Goal: Task Accomplishment & Management: Use online tool/utility

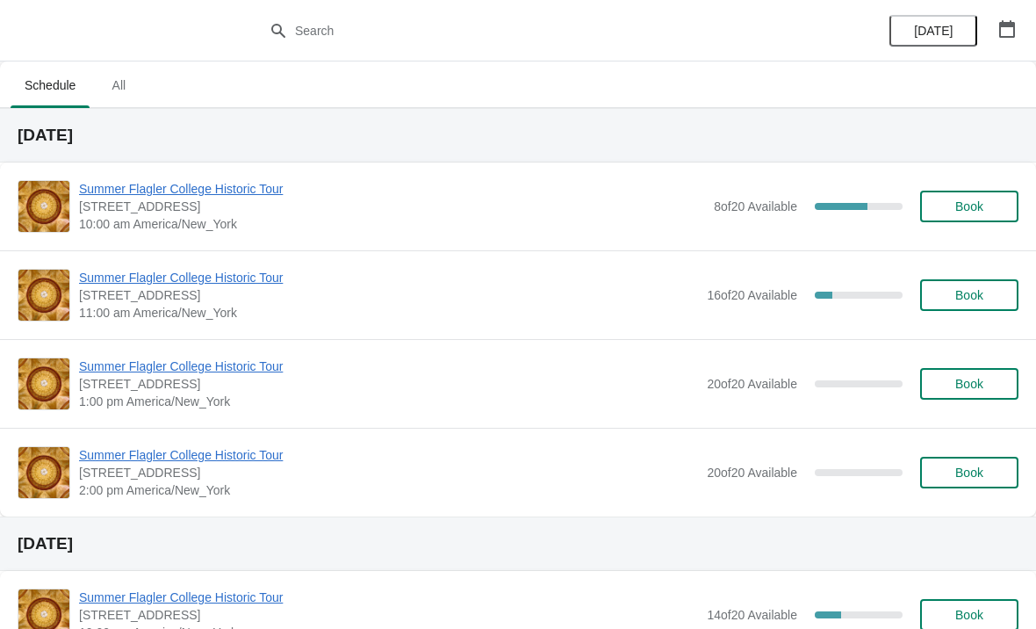
click at [120, 277] on span "Summer Flagler College Historic Tour" at bounding box center [388, 278] width 619 height 18
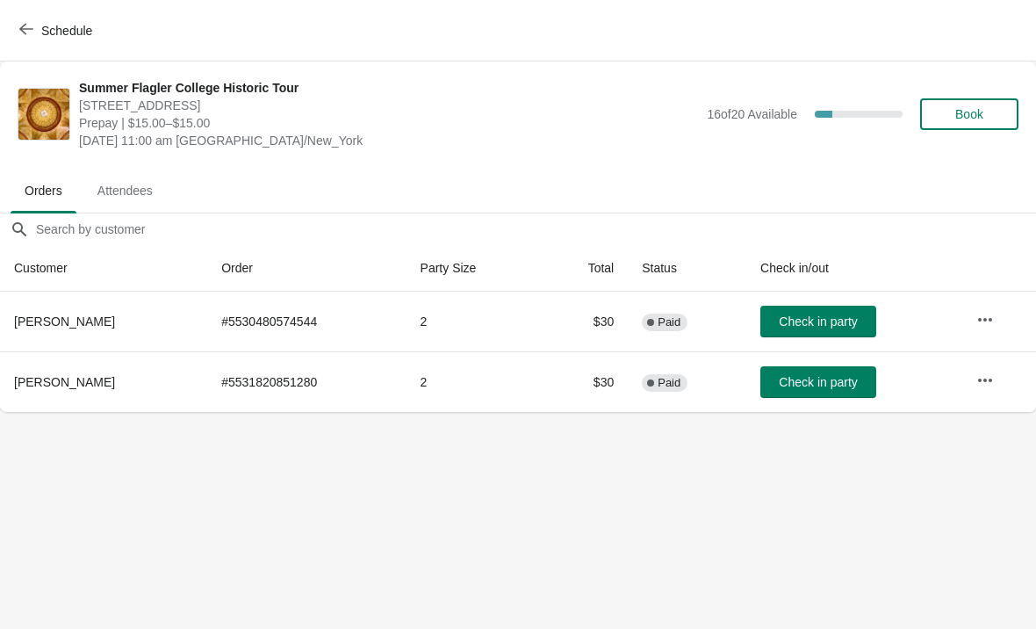
click at [826, 314] on span "Check in party" at bounding box center [818, 321] width 78 height 14
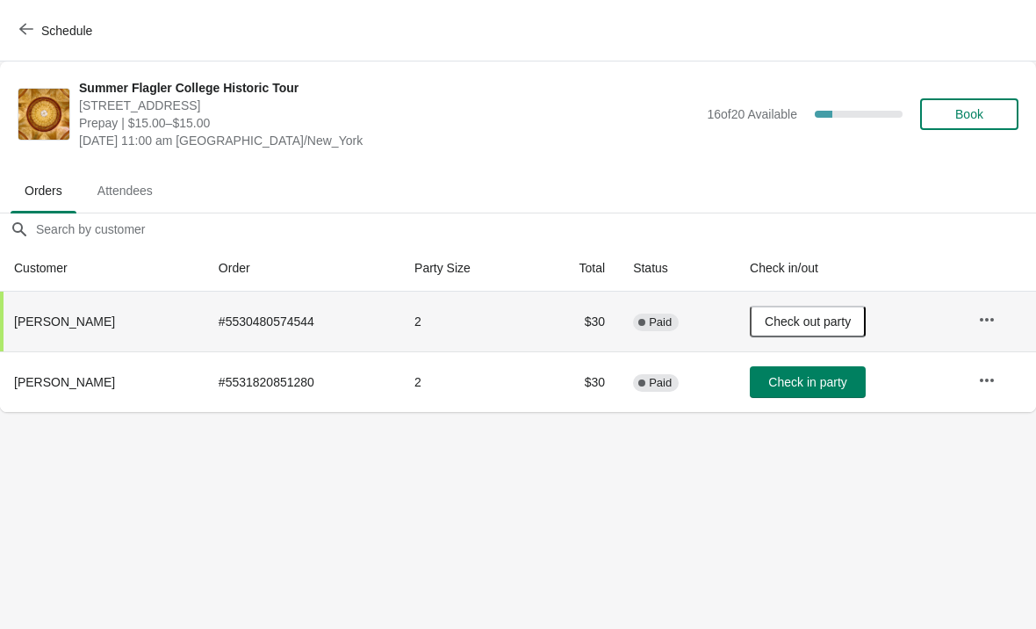
click at [841, 322] on span "Check out party" at bounding box center [808, 321] width 86 height 14
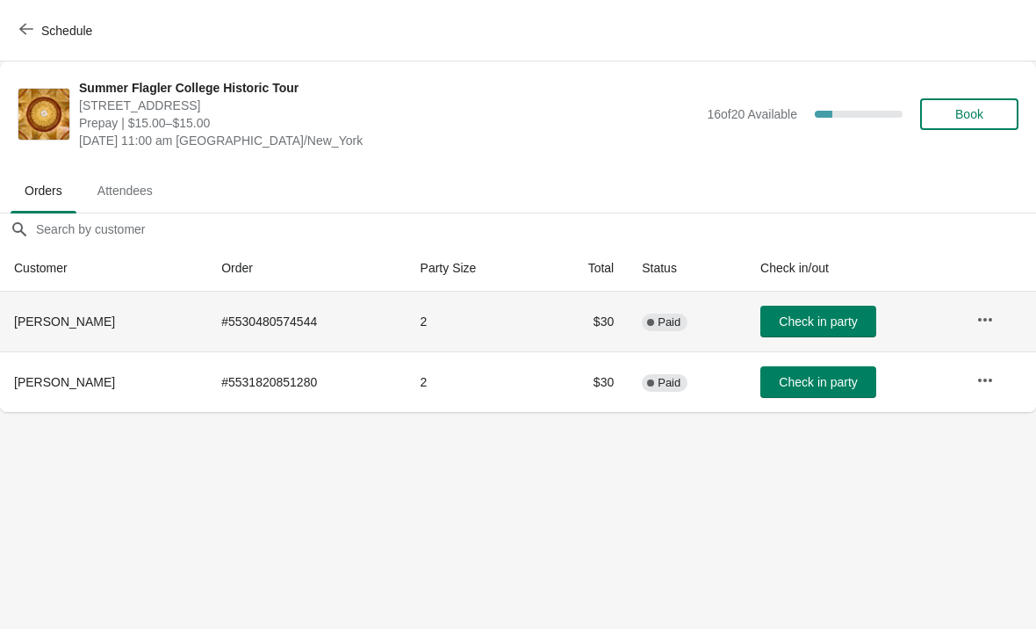
click at [840, 380] on span "Check in party" at bounding box center [818, 382] width 78 height 14
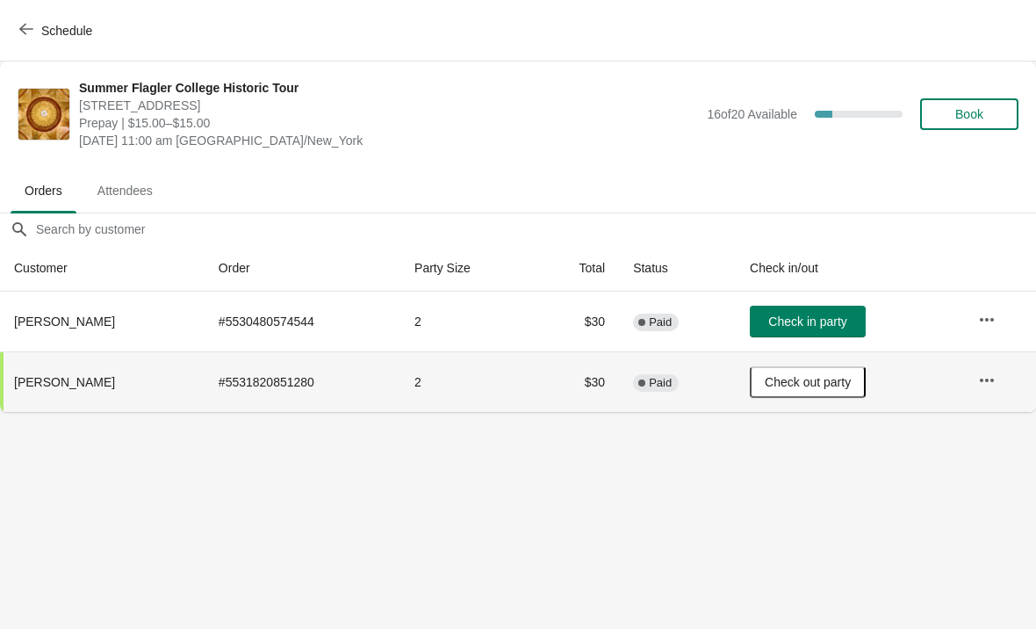
click at [998, 316] on button "button" at bounding box center [987, 320] width 32 height 32
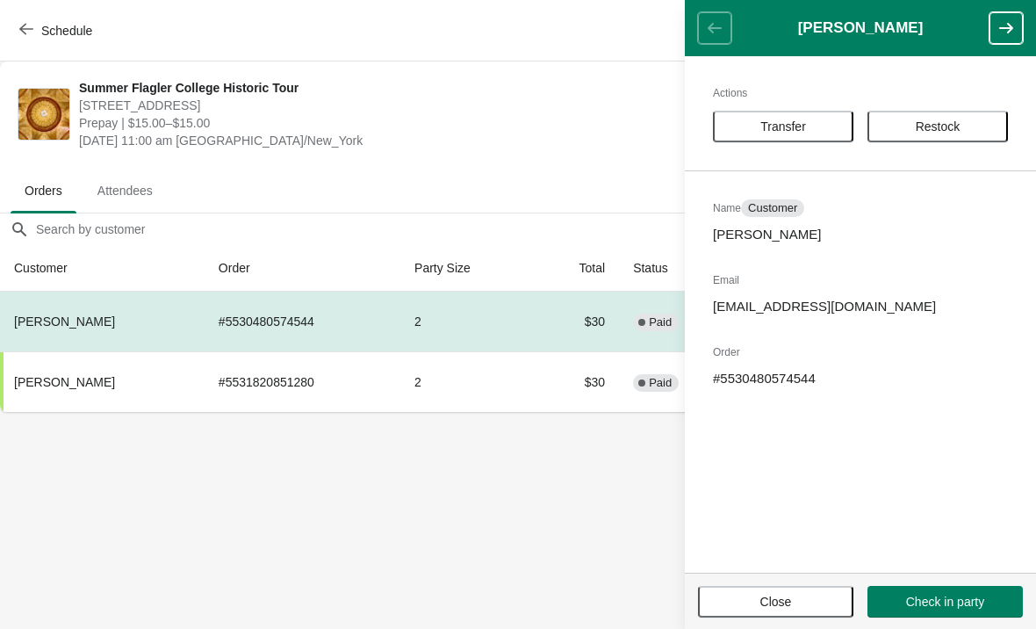
click at [953, 131] on span "Restock" at bounding box center [938, 126] width 45 height 14
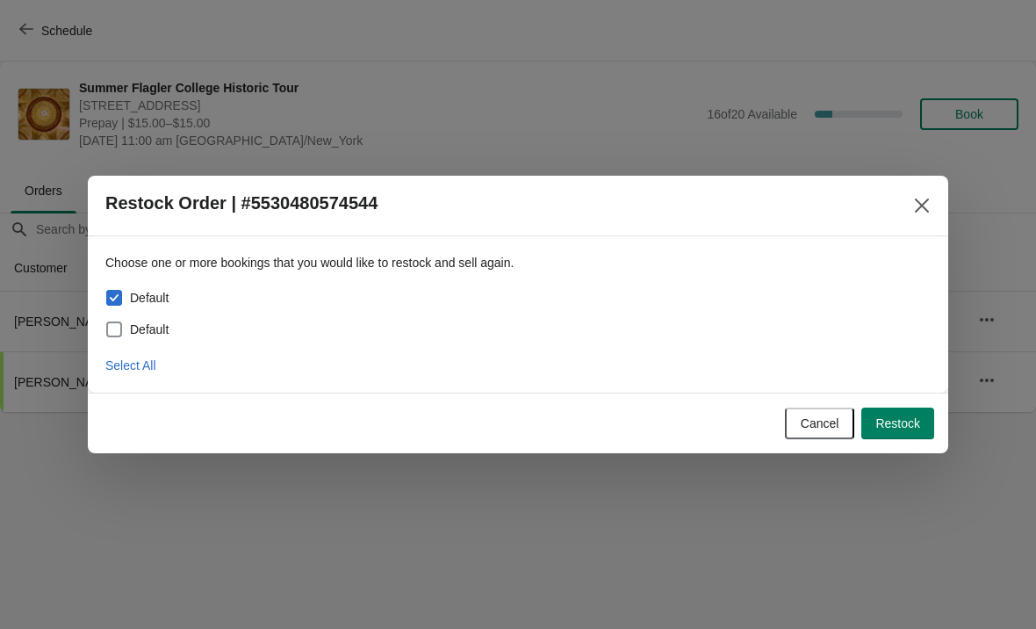
click at [912, 190] on button "Close" at bounding box center [922, 206] width 32 height 32
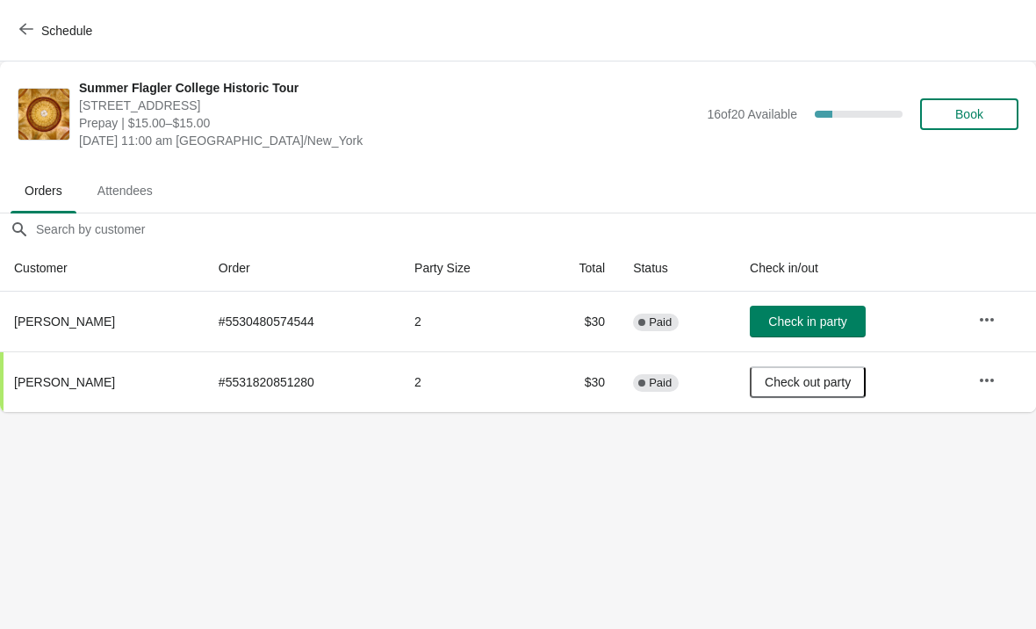
click at [981, 312] on icon "button" at bounding box center [988, 320] width 18 height 18
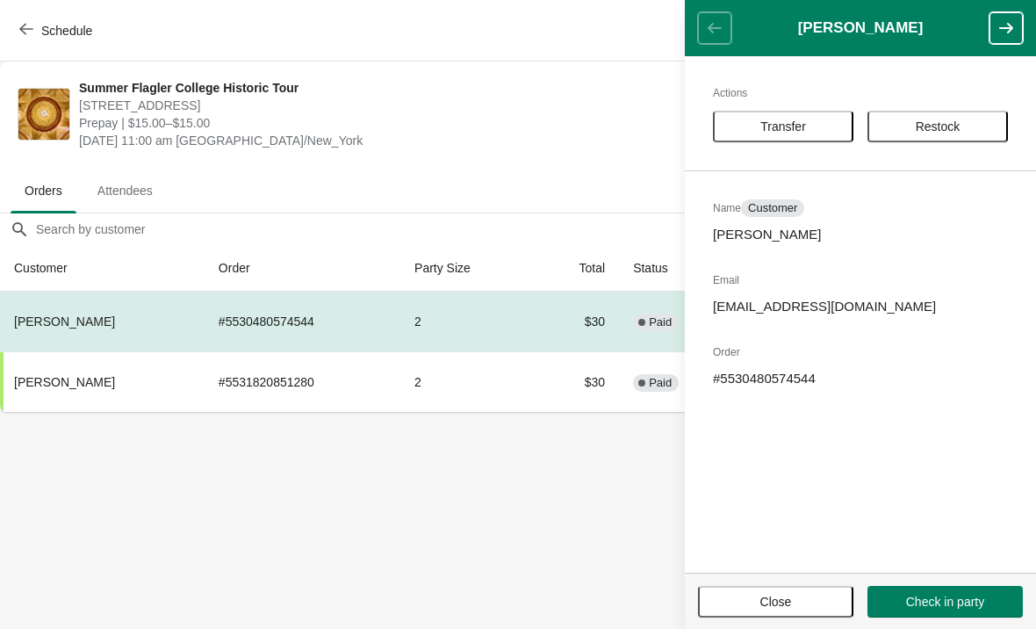
click at [961, 107] on div "Actions Transfer Restock Name Customer [PERSON_NAME] Email [EMAIL_ADDRESS][DOMA…" at bounding box center [860, 314] width 351 height 516
click at [969, 127] on span "Restock" at bounding box center [938, 126] width 109 height 14
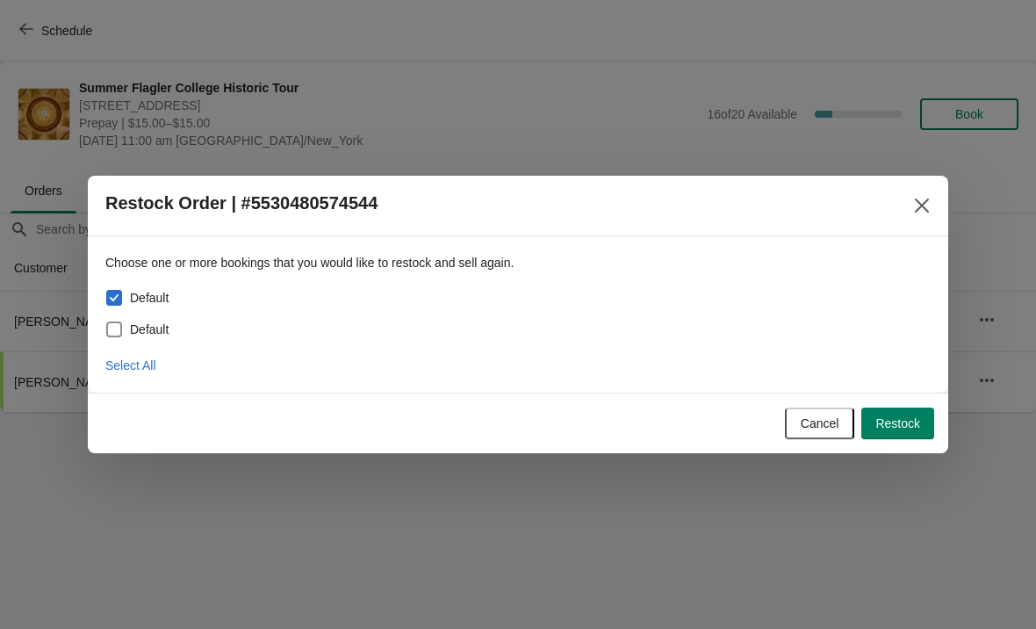
click at [898, 415] on button "Restock" at bounding box center [898, 424] width 73 height 32
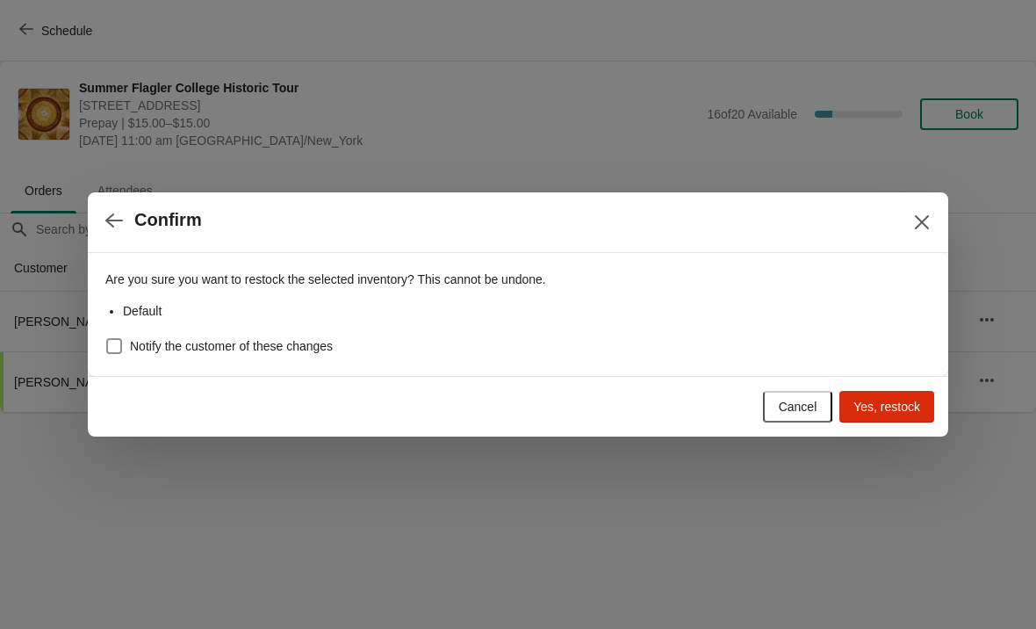
click at [914, 225] on icon "Close" at bounding box center [923, 222] width 18 height 18
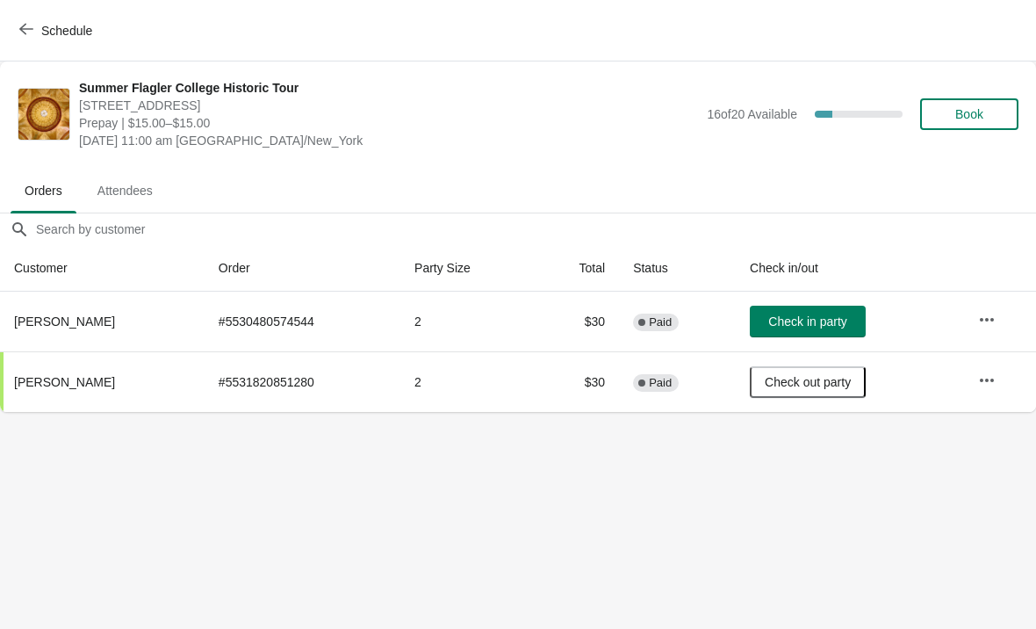
click at [824, 396] on button "Check out party" at bounding box center [808, 382] width 116 height 32
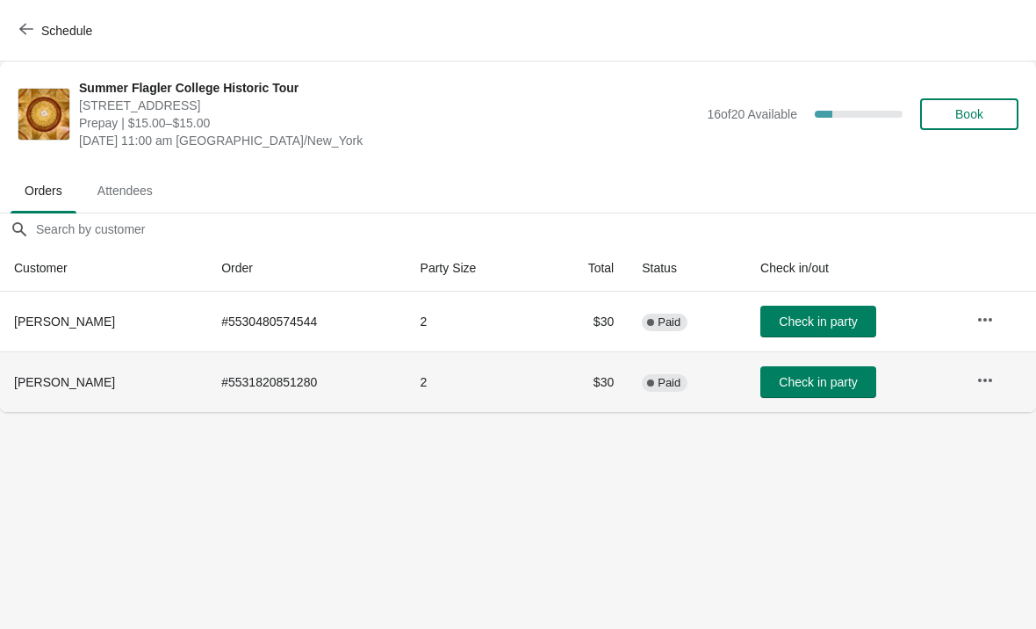
click at [832, 307] on button "Check in party" at bounding box center [819, 322] width 116 height 32
